Goal: Task Accomplishment & Management: Use online tool/utility

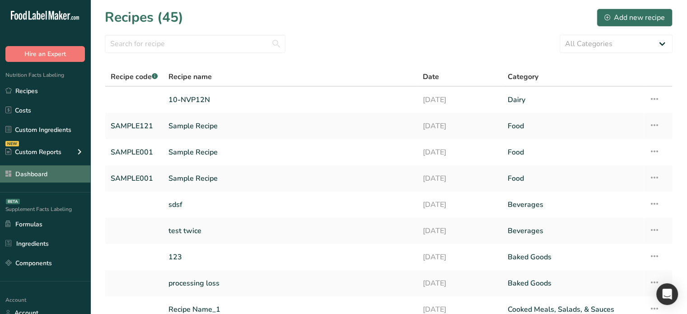
click at [30, 178] on link "Dashboard" at bounding box center [45, 173] width 90 height 17
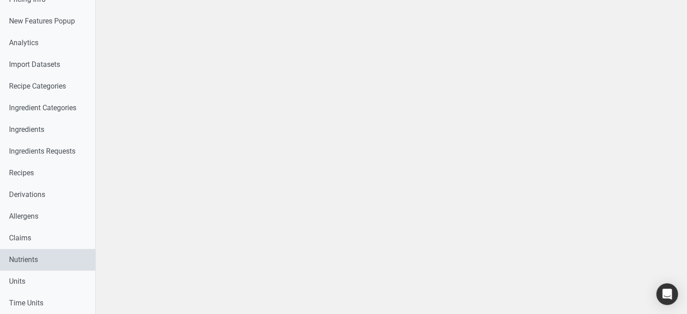
scroll to position [197, 0]
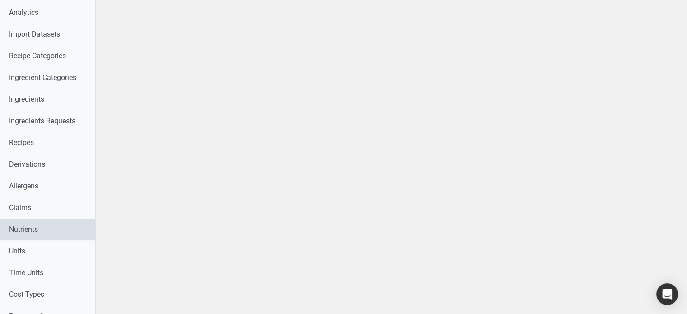
click at [39, 231] on link "Nutrients" at bounding box center [47, 230] width 95 height 22
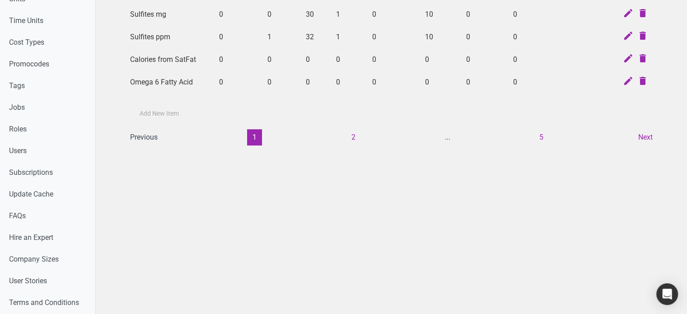
scroll to position [452, 0]
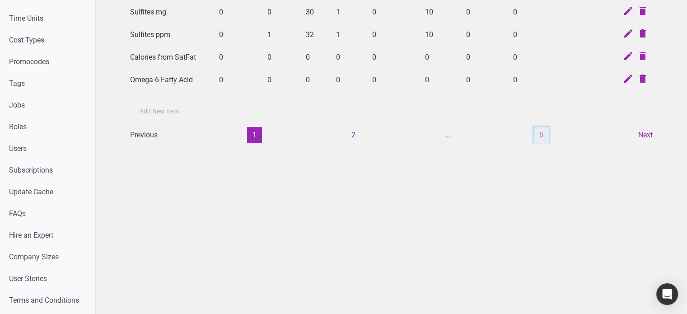
click at [538, 135] on button "5" at bounding box center [541, 135] width 15 height 16
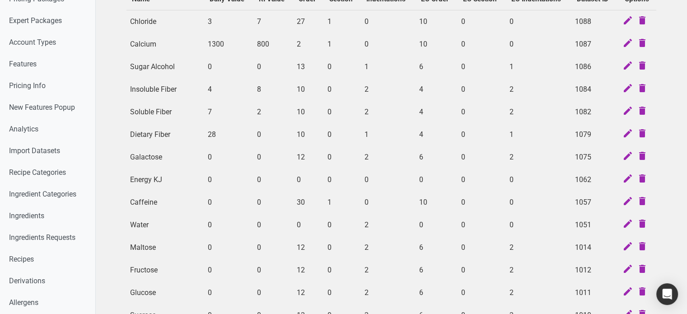
scroll to position [407, 0]
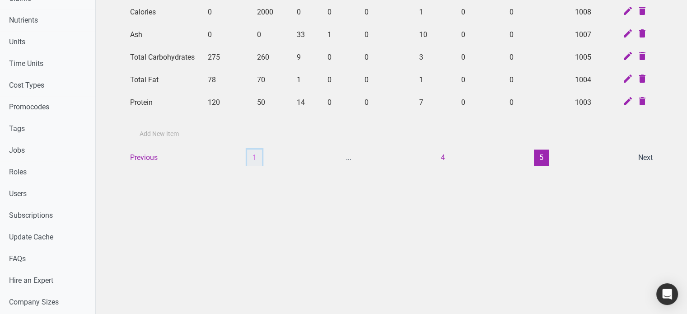
click at [258, 158] on button "1" at bounding box center [254, 158] width 15 height 16
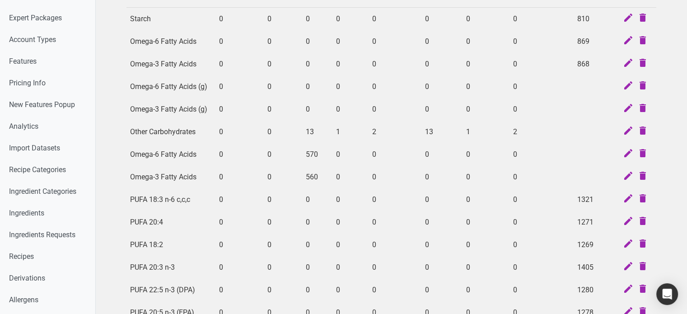
scroll to position [316, 0]
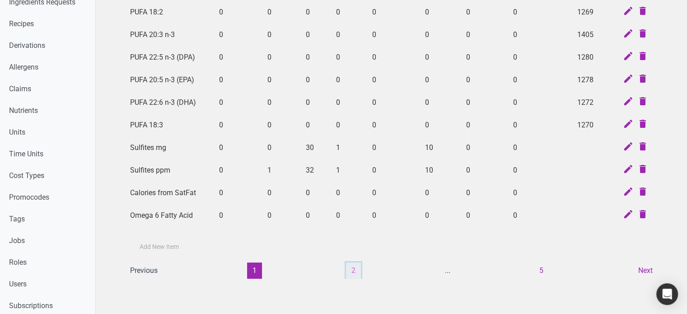
click at [357, 272] on button "2" at bounding box center [353, 270] width 15 height 16
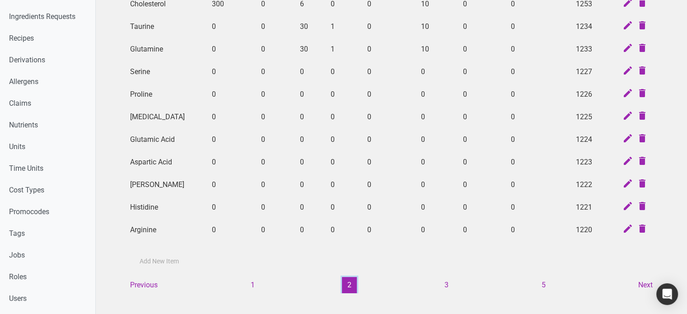
scroll to position [452, 0]
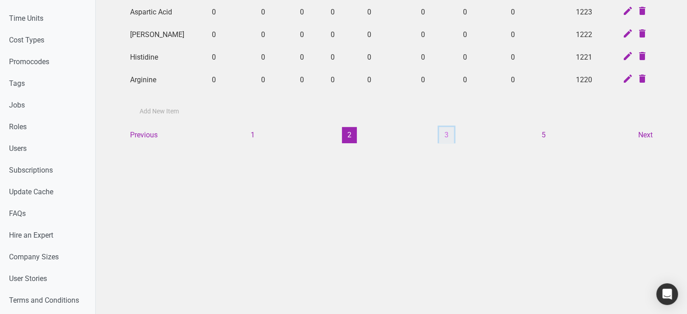
click at [450, 131] on button "3" at bounding box center [446, 135] width 15 height 16
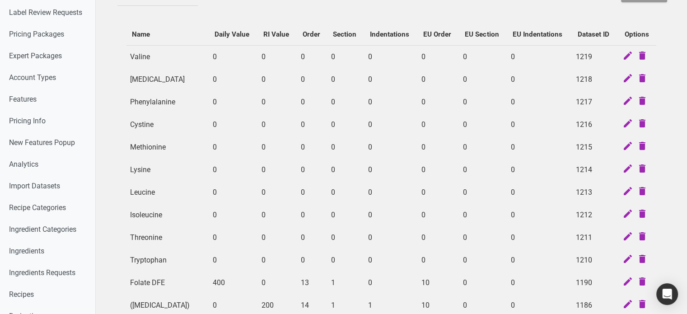
scroll to position [316, 0]
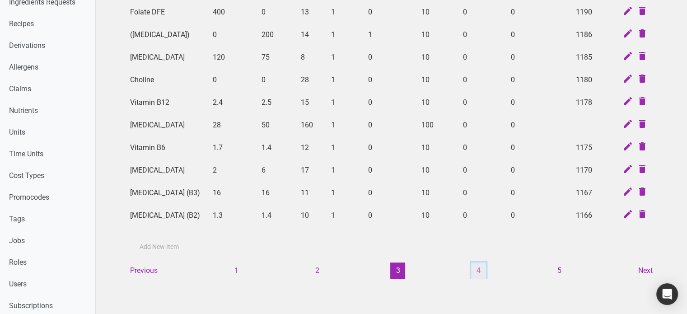
click at [479, 267] on button "4" at bounding box center [478, 270] width 15 height 16
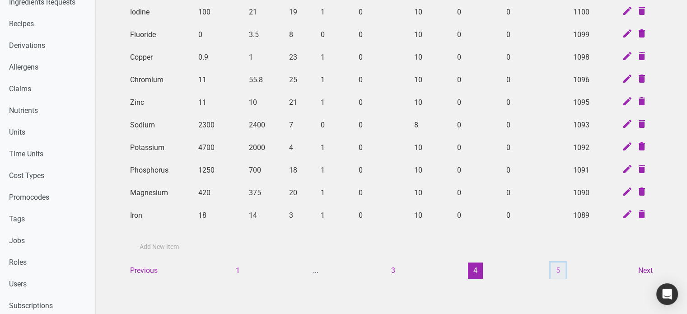
click at [559, 267] on button "5" at bounding box center [558, 270] width 15 height 16
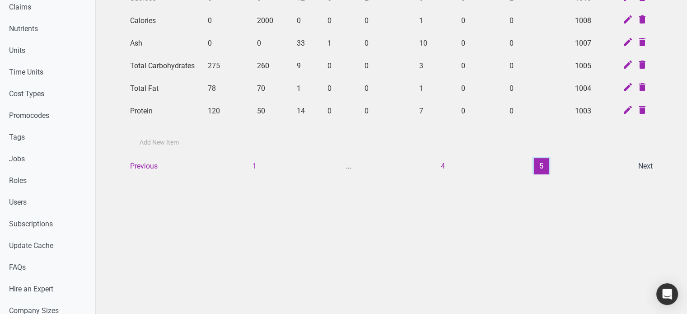
scroll to position [452, 0]
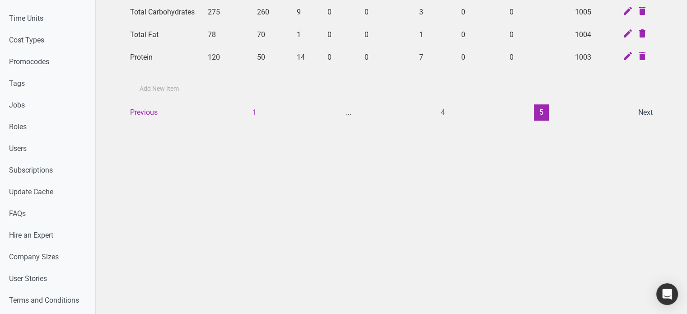
click at [247, 107] on ul "Previous 1 ... 4 5 Next" at bounding box center [392, 112] width 534 height 16
click at [257, 110] on button "1" at bounding box center [254, 112] width 15 height 16
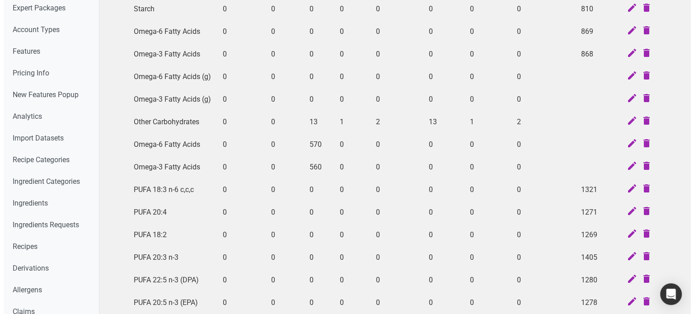
scroll to position [45, 0]
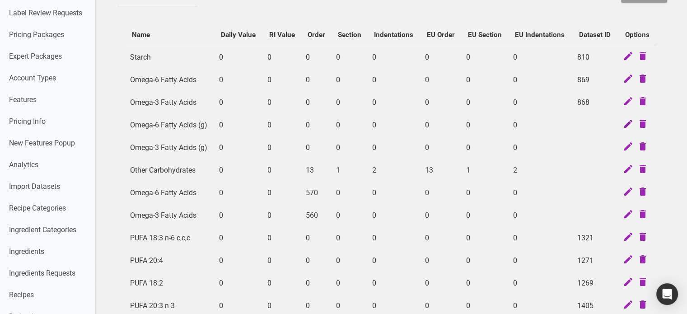
click at [626, 122] on icon at bounding box center [628, 124] width 11 height 13
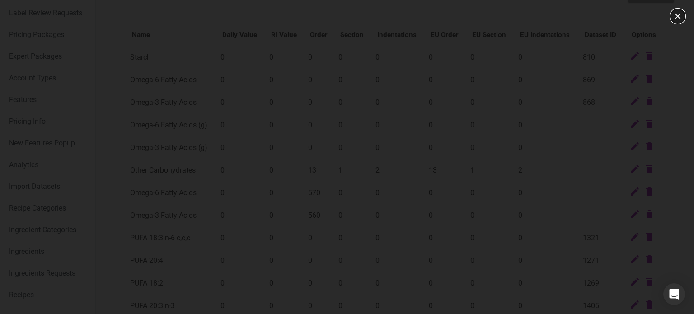
click at [681, 17] on button "button" at bounding box center [677, 16] width 14 height 14
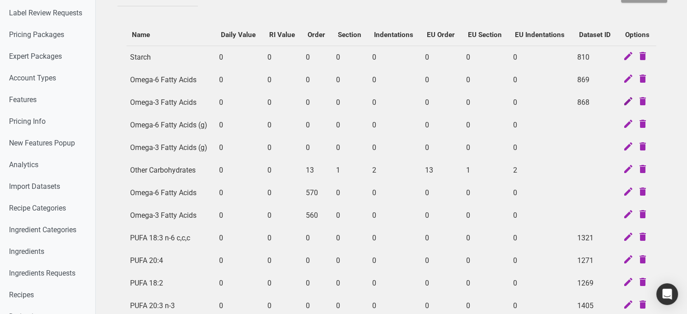
click at [625, 100] on icon at bounding box center [628, 102] width 11 height 13
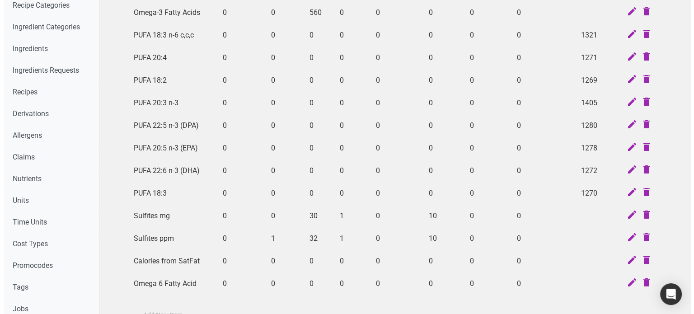
scroll to position [271, 0]
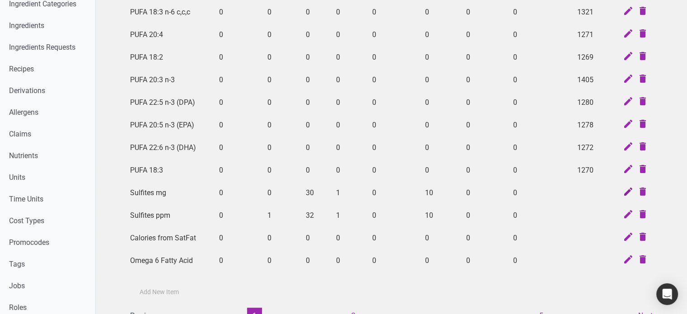
click at [629, 189] on icon at bounding box center [628, 192] width 11 height 13
select select "3"
click at [623, 166] on icon at bounding box center [628, 170] width 11 height 13
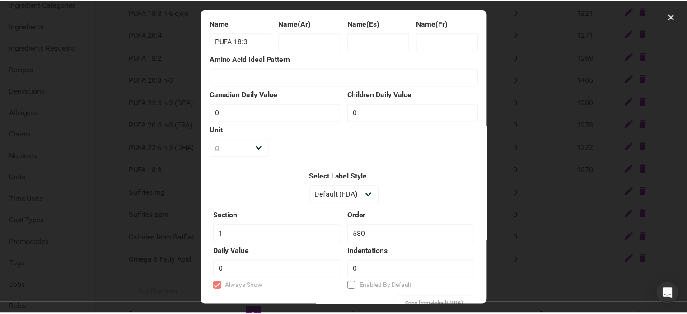
scroll to position [0, 0]
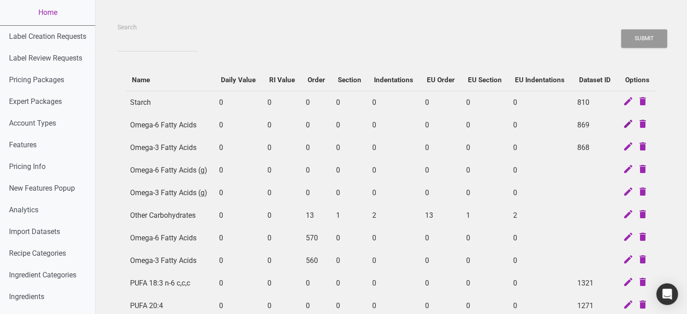
click at [631, 125] on icon at bounding box center [628, 124] width 11 height 13
click at [627, 168] on icon at bounding box center [628, 170] width 11 height 13
click at [629, 195] on icon at bounding box center [628, 192] width 11 height 13
click at [632, 219] on icon at bounding box center [628, 215] width 11 height 13
click at [630, 239] on icon at bounding box center [628, 237] width 11 height 13
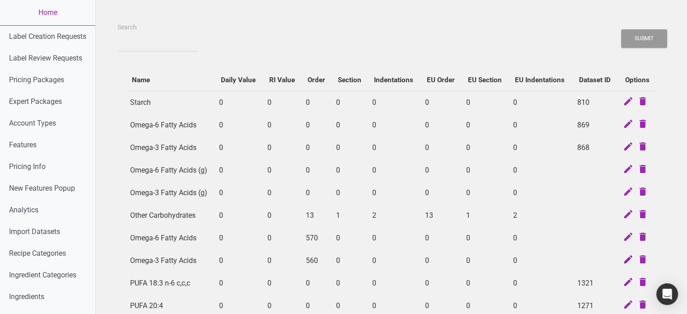
click at [627, 258] on icon at bounding box center [628, 260] width 11 height 13
click at [52, 15] on link "Home" at bounding box center [47, 12] width 95 height 25
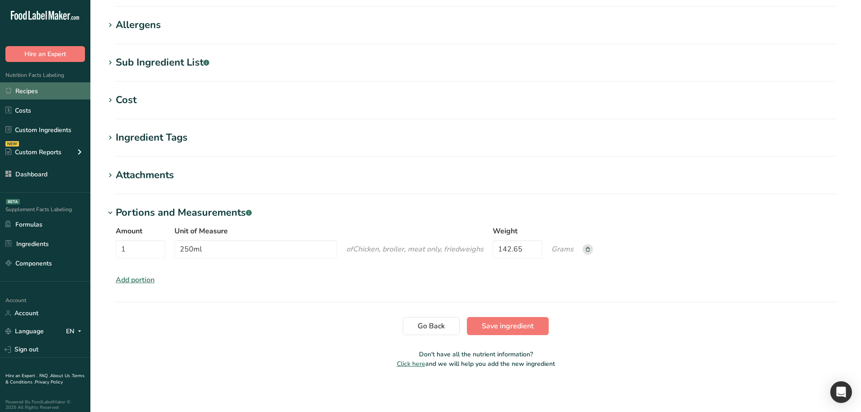
click at [46, 91] on link "Recipes" at bounding box center [45, 90] width 90 height 17
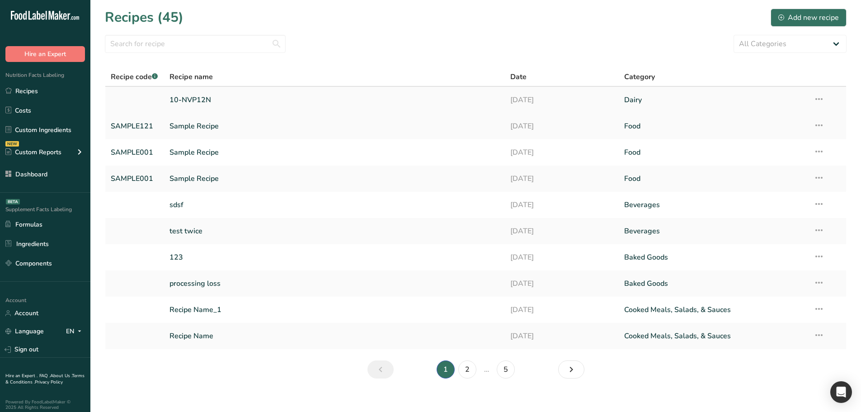
click at [186, 97] on link "10-NVP12N" at bounding box center [334, 99] width 330 height 19
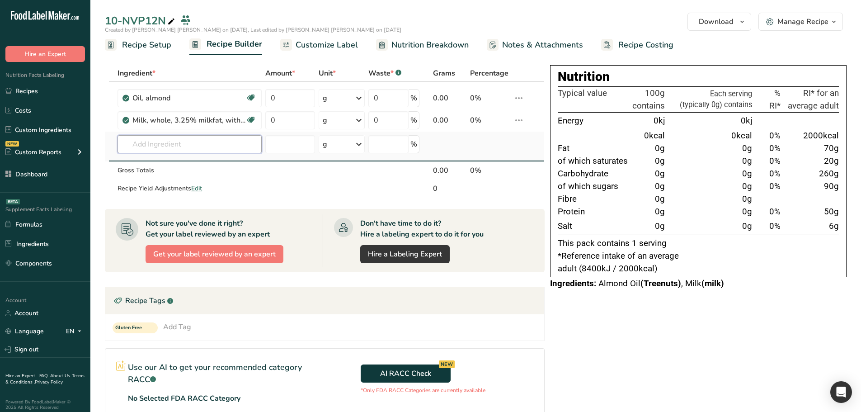
click at [181, 140] on input "text" at bounding box center [189, 144] width 144 height 18
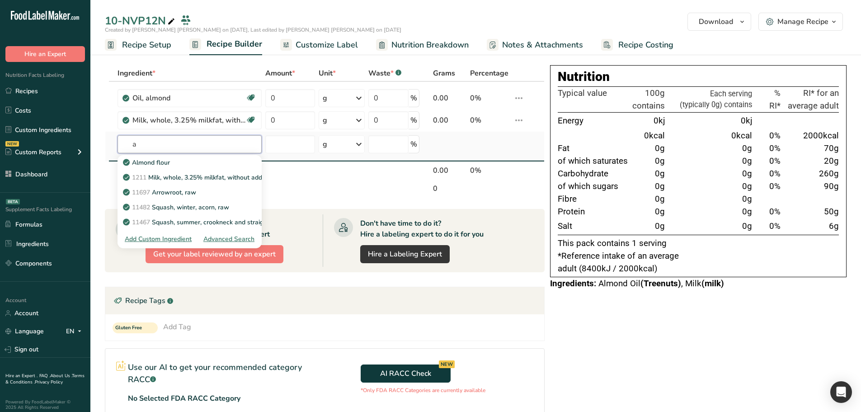
type input "a"
click at [227, 241] on div "Advanced Search" at bounding box center [228, 238] width 51 height 9
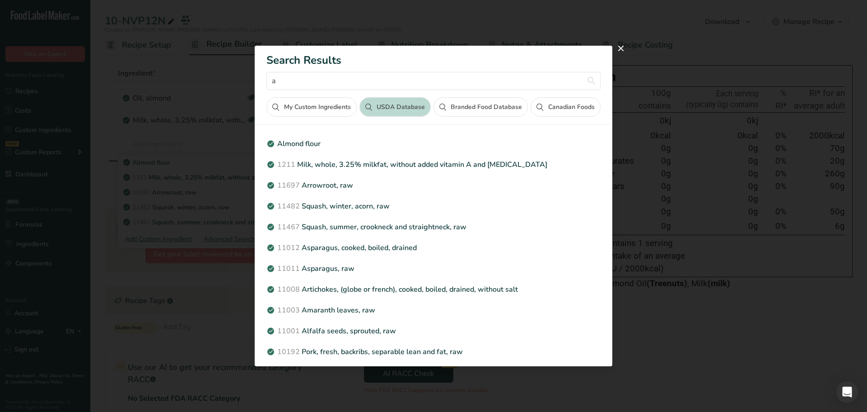
click at [572, 103] on button "Canadian Foods" at bounding box center [566, 106] width 70 height 19
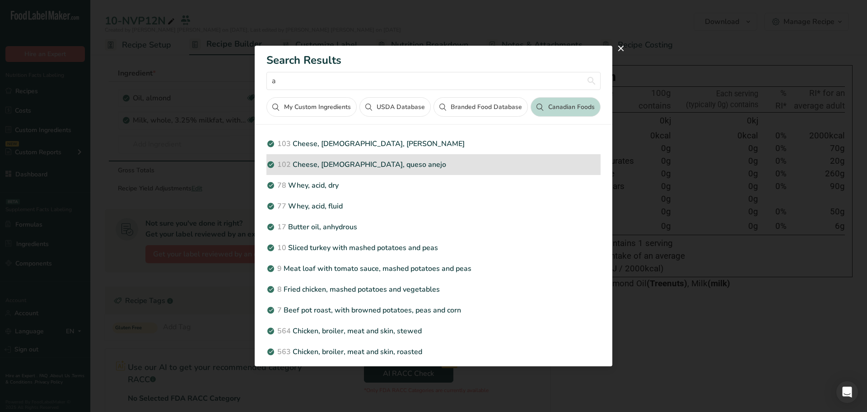
click at [336, 166] on p "102 Cheese, [DEMOGRAPHIC_DATA], queso anejo" at bounding box center [434, 164] width 334 height 11
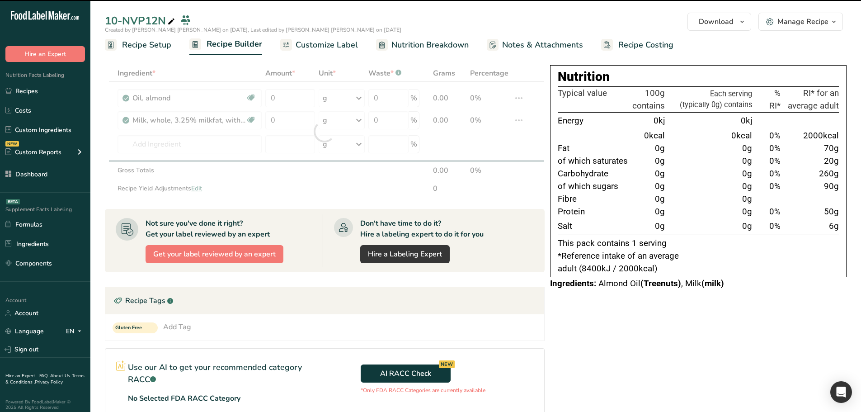
type input "0"
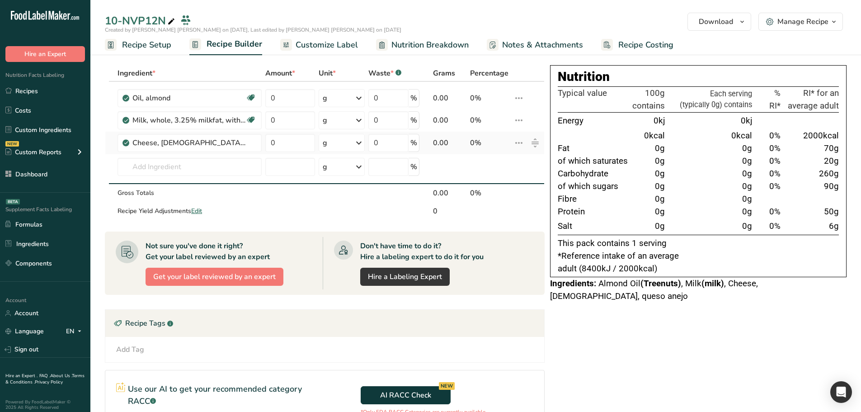
click at [518, 142] on icon at bounding box center [518, 143] width 11 height 16
click at [498, 164] on span "Info" at bounding box center [493, 161] width 11 height 9
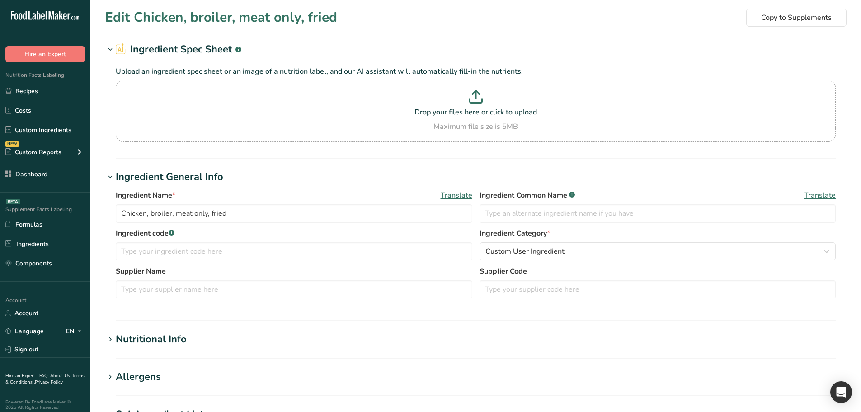
type input "Cheese, [DEMOGRAPHIC_DATA], queso anejo"
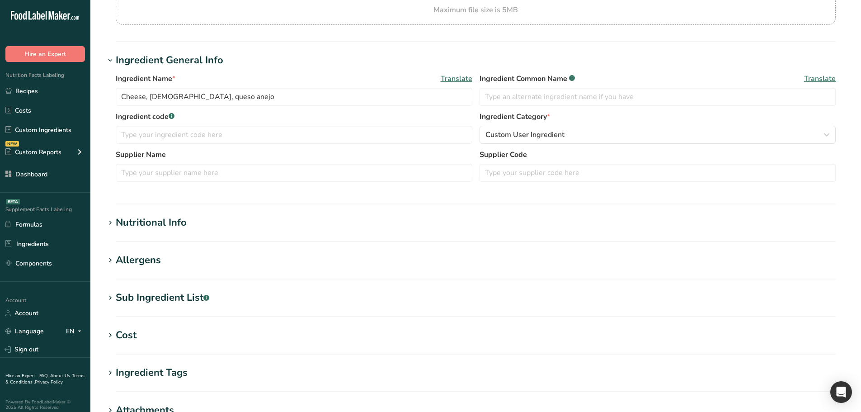
scroll to position [136, 0]
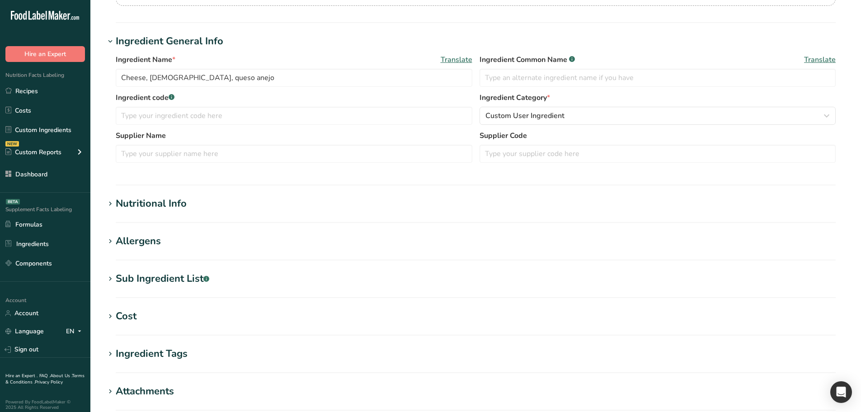
click at [261, 209] on h1 "Nutritional Info" at bounding box center [475, 203] width 741 height 15
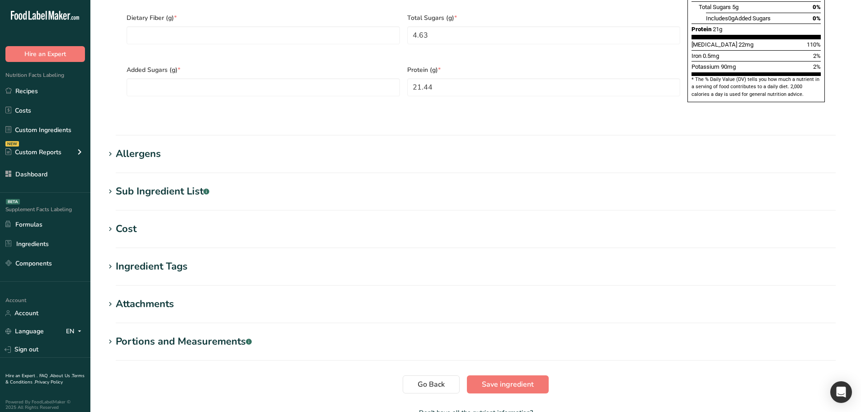
scroll to position [671, 0]
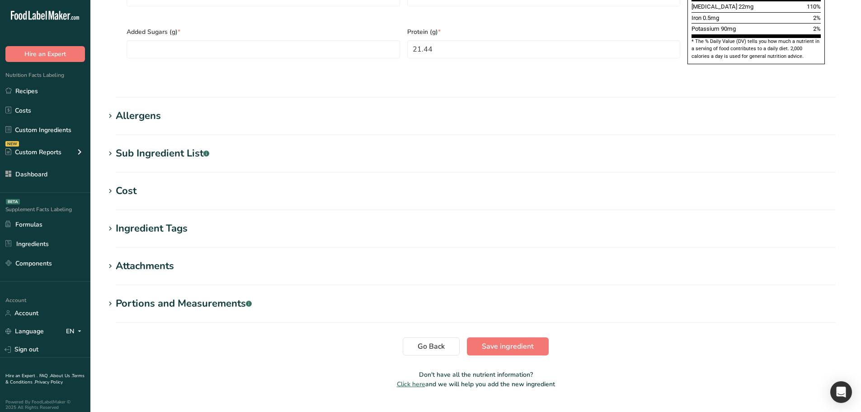
click at [228, 296] on div "Portions and Measurements .a-a{fill:#347362;}.b-a{fill:#fff;}" at bounding box center [184, 303] width 136 height 15
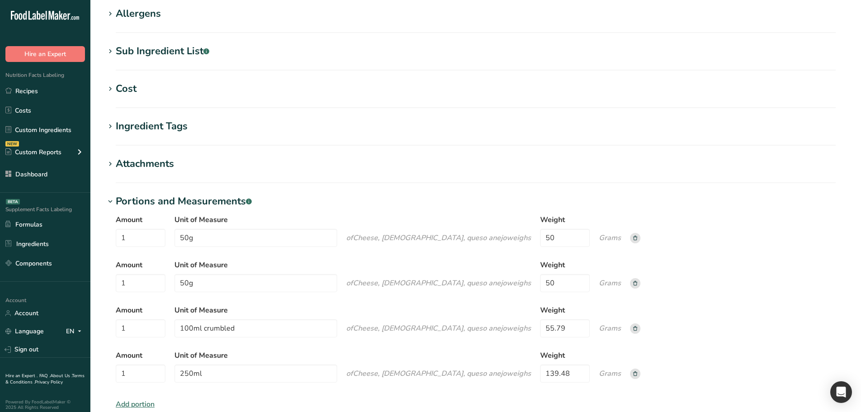
scroll to position [806, 0]
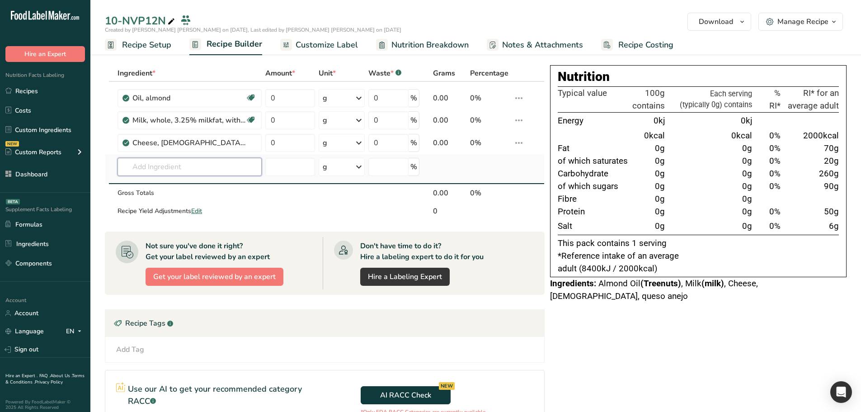
click at [230, 164] on input "text" at bounding box center [189, 167] width 144 height 18
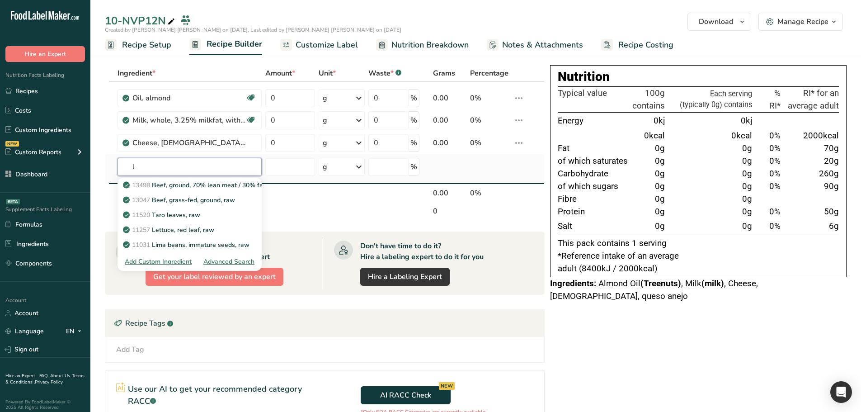
type input "l"
click at [243, 263] on div "Advanced Search" at bounding box center [228, 261] width 51 height 9
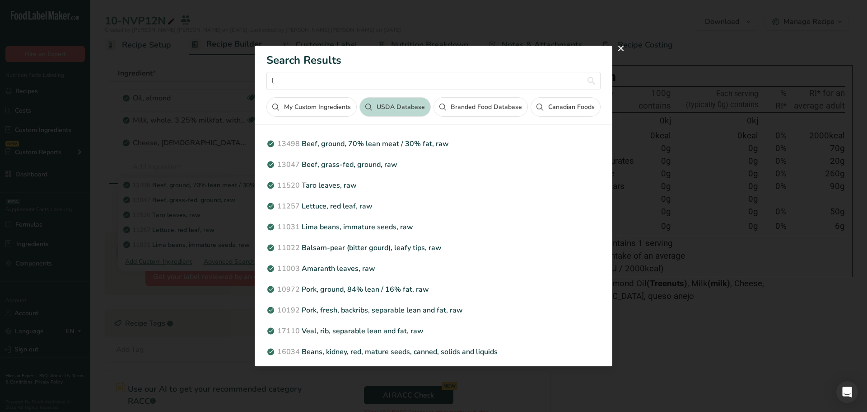
click at [467, 103] on button "Branded Food Database" at bounding box center [481, 106] width 94 height 19
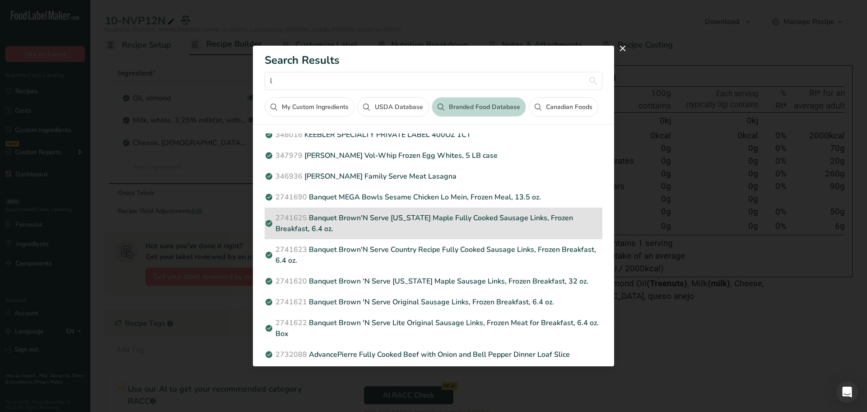
scroll to position [236, 0]
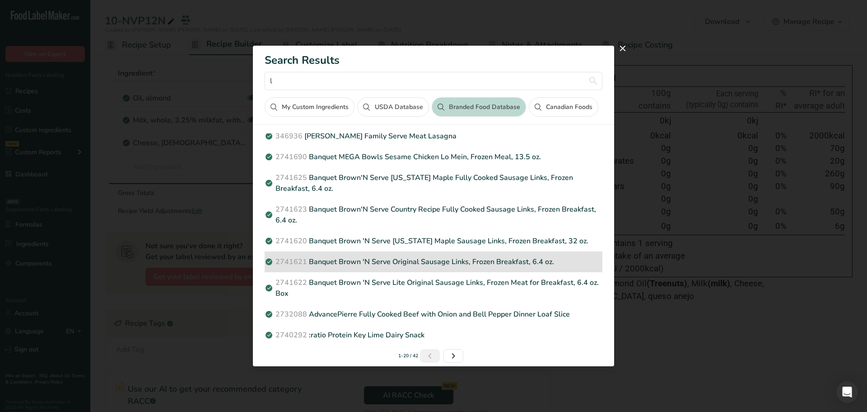
click at [393, 262] on p "2741621 Banquet Brown 'N Serve Original Sausage Links, Frozen Breakfast, 6.4 oz." at bounding box center [434, 261] width 338 height 11
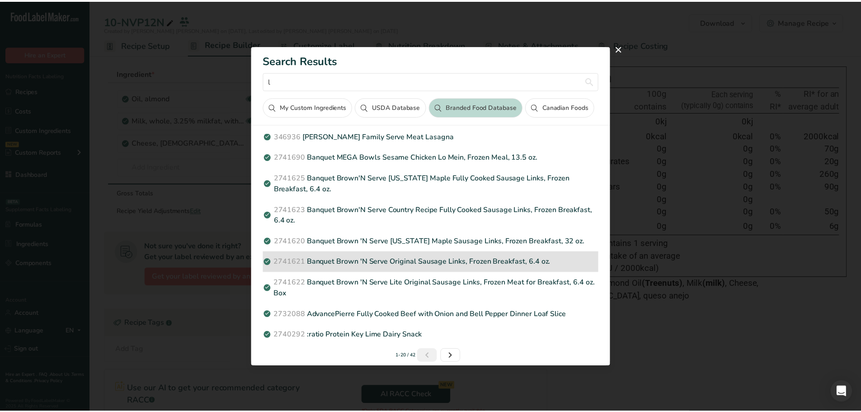
scroll to position [204, 0]
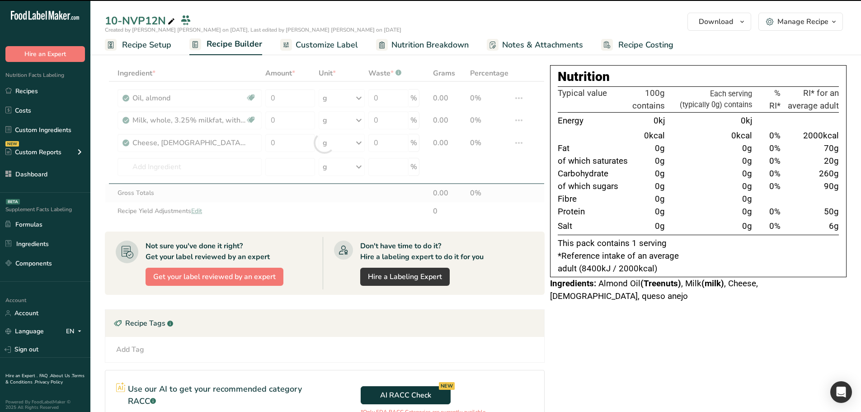
type input "0"
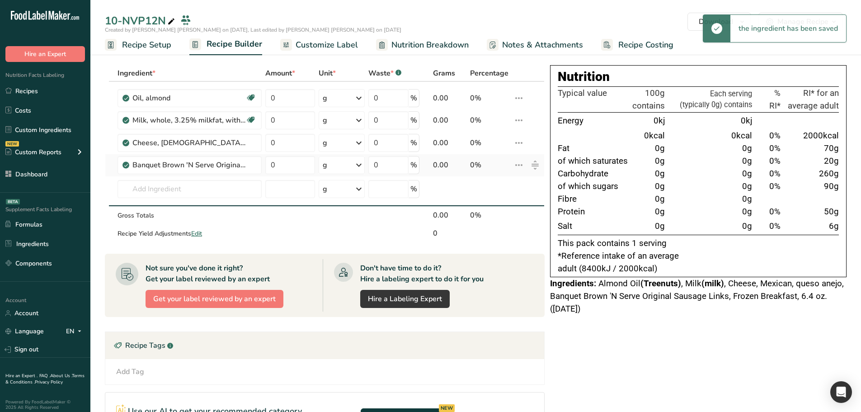
click at [514, 164] on icon at bounding box center [518, 165] width 11 height 16
click at [498, 180] on span "Info" at bounding box center [493, 183] width 11 height 9
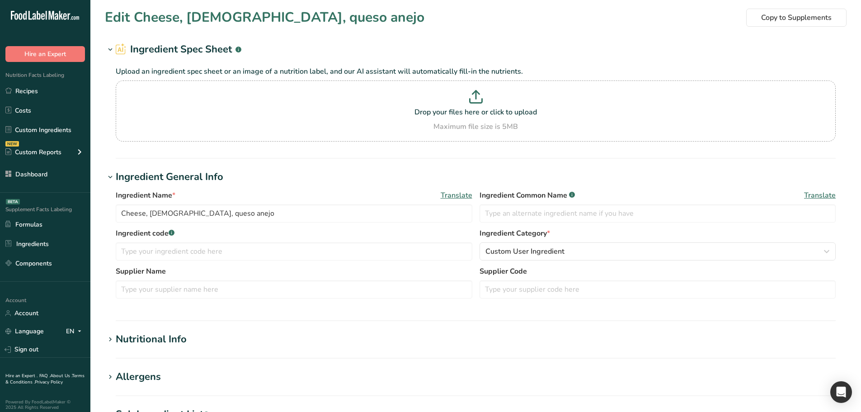
type input "Banquet Brown 'N Serve Original Sausage Links, Frozen Breakfast, 6.4 oz."
type input "54"
type Fat "15.984"
type Fat "5.994"
type input "35.1"
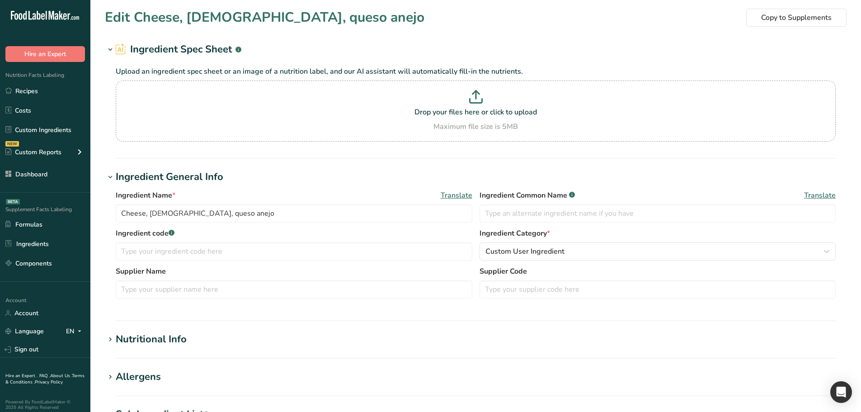
type input "480.06"
type Carbohydrates "1.998"
type Fiber "1.026"
type Sugars "0.999"
type input "5.994"
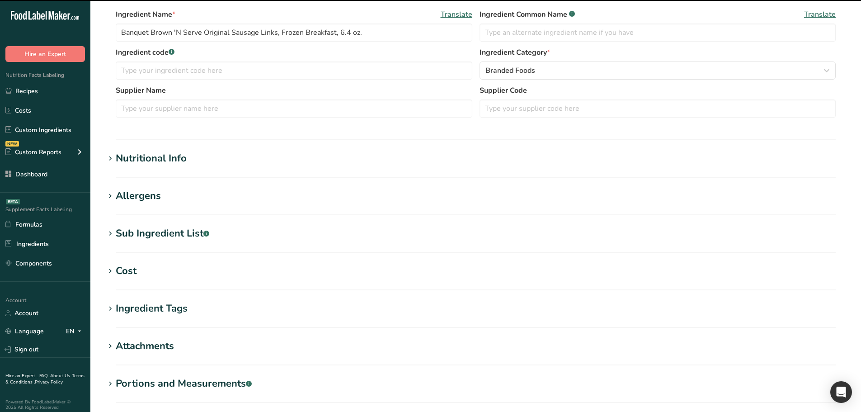
click at [196, 152] on h1 "Nutritional Info" at bounding box center [475, 158] width 741 height 15
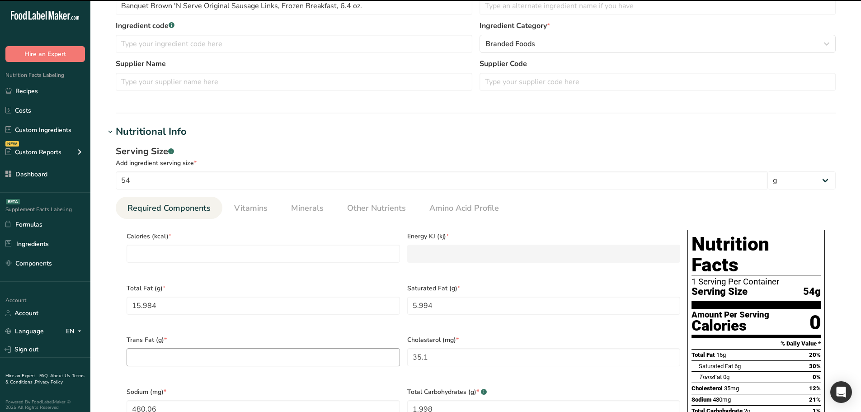
scroll to position [361, 0]
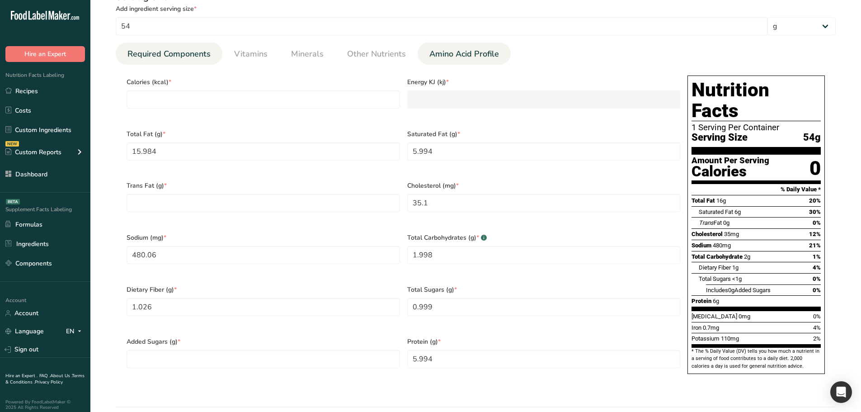
drag, startPoint x: 443, startPoint y: 56, endPoint x: 434, endPoint y: 57, distance: 9.1
click at [443, 56] on span "Amino Acid Profile" at bounding box center [464, 54] width 70 height 12
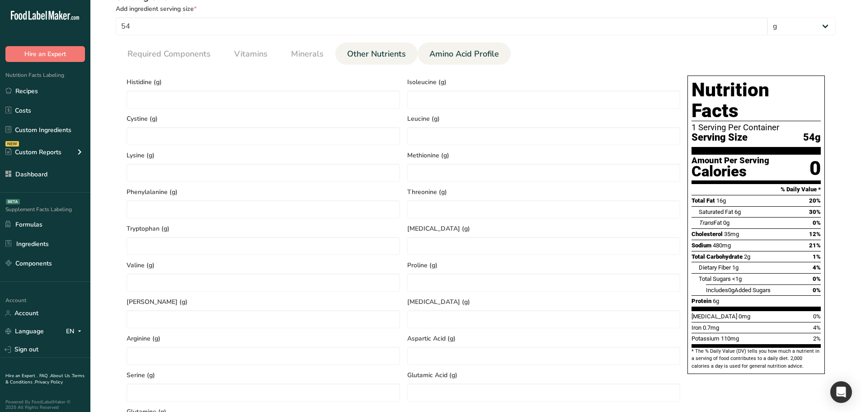
drag, startPoint x: 391, startPoint y: 52, endPoint x: 385, endPoint y: 56, distance: 6.7
click at [391, 52] on span "Other Nutrients" at bounding box center [376, 54] width 59 height 12
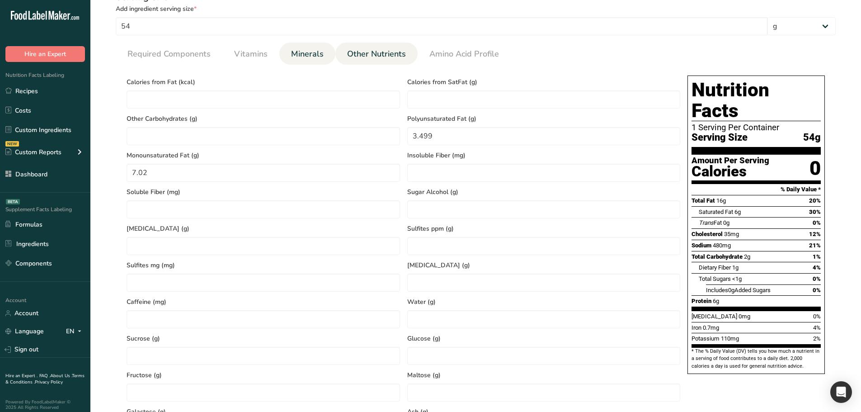
click at [314, 53] on span "Minerals" at bounding box center [307, 54] width 33 height 12
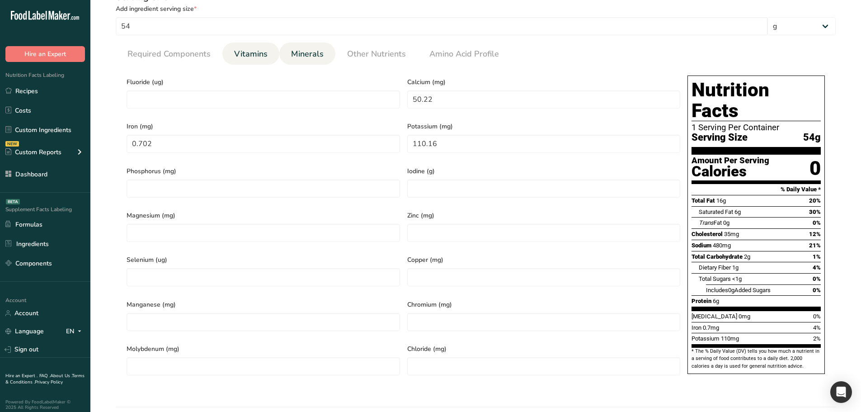
click at [247, 56] on span "Vitamins" at bounding box center [250, 54] width 33 height 12
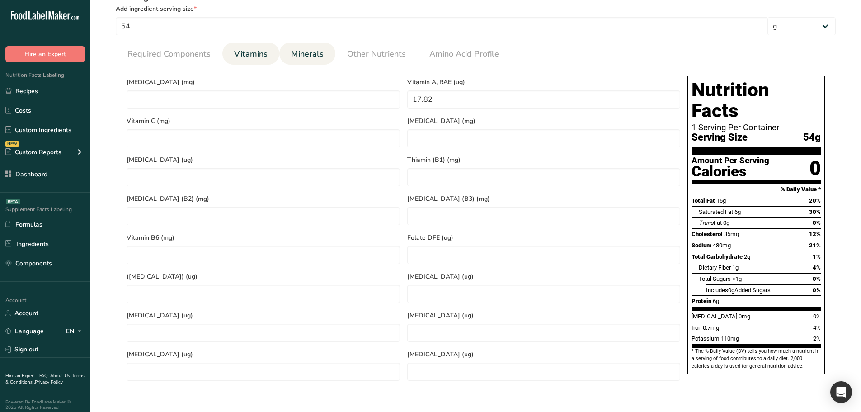
click at [310, 59] on span "Minerals" at bounding box center [307, 54] width 33 height 12
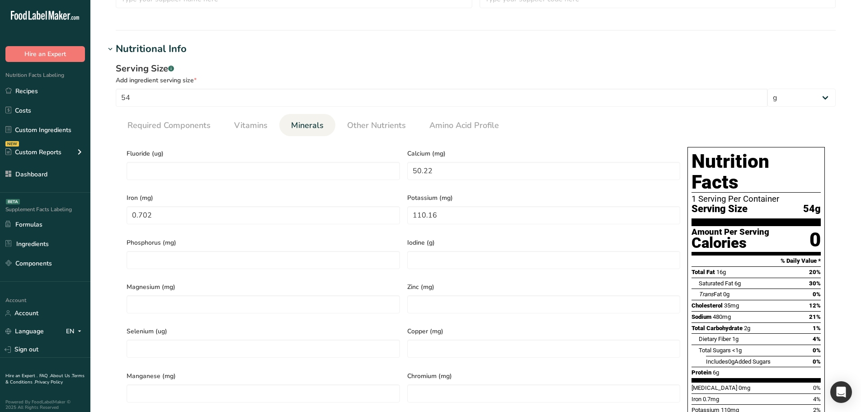
scroll to position [271, 0]
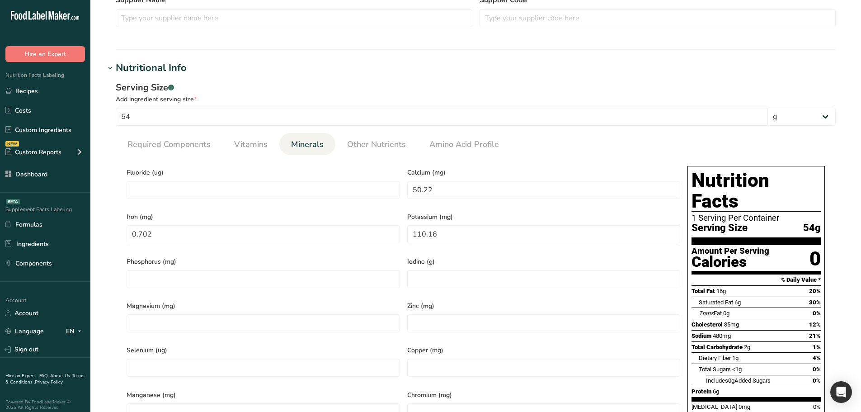
drag, startPoint x: 368, startPoint y: 138, endPoint x: 448, endPoint y: 171, distance: 86.7
click at [368, 138] on link "Other Nutrients" at bounding box center [376, 144] width 66 height 23
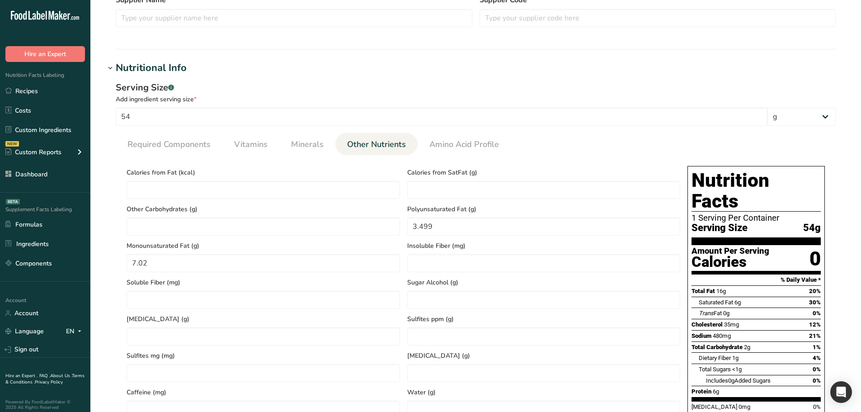
drag, startPoint x: 458, startPoint y: 154, endPoint x: 407, endPoint y: 163, distance: 51.5
click at [458, 154] on link "Amino Acid Profile" at bounding box center [464, 144] width 77 height 23
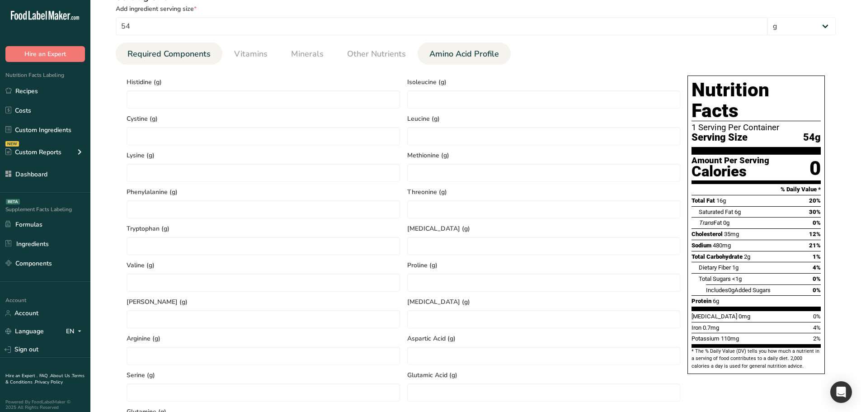
click at [153, 58] on span "Required Components" at bounding box center [168, 54] width 83 height 12
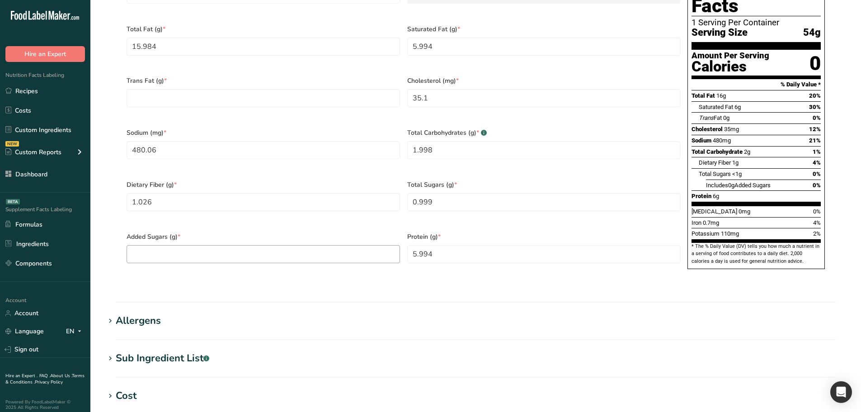
scroll to position [497, 0]
